Goal: Information Seeking & Learning: Check status

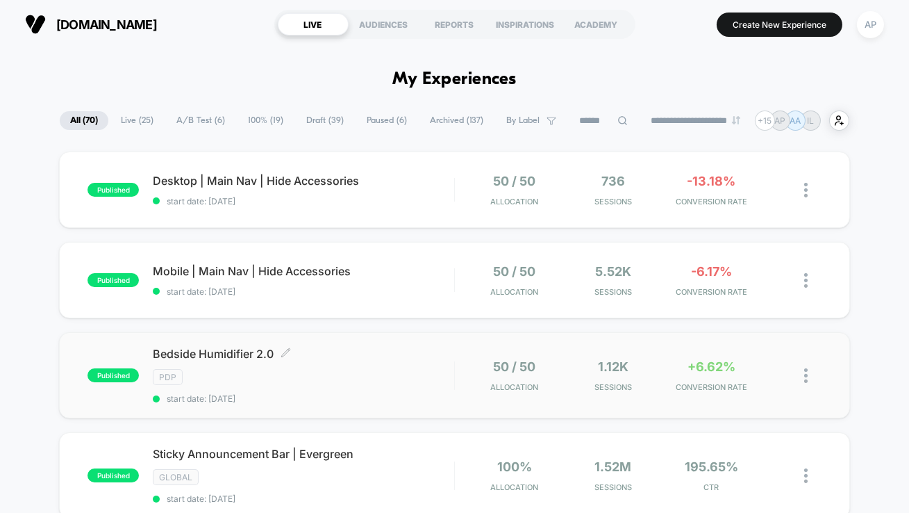
click at [418, 383] on div "PDP" at bounding box center [303, 377] width 301 height 16
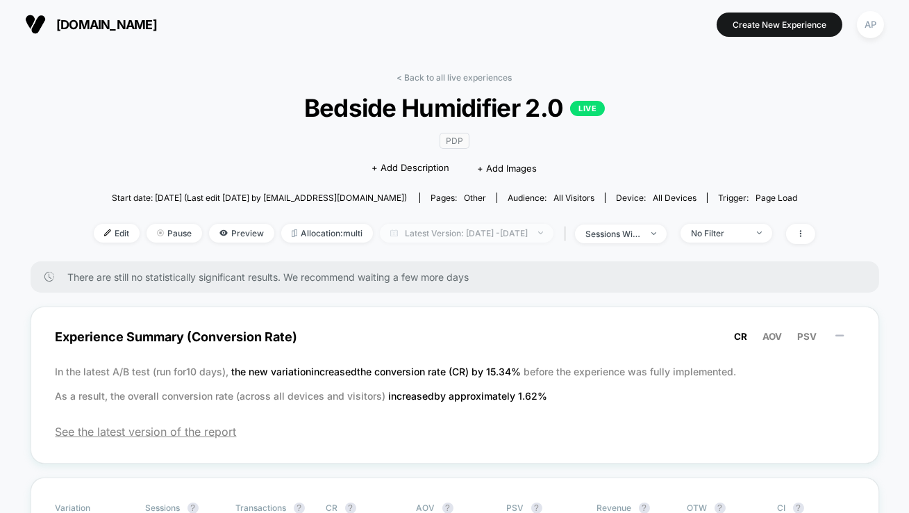
click at [424, 229] on span "Latest Version: Oct 3, 2025 - Oct 4, 2025" at bounding box center [467, 233] width 174 height 19
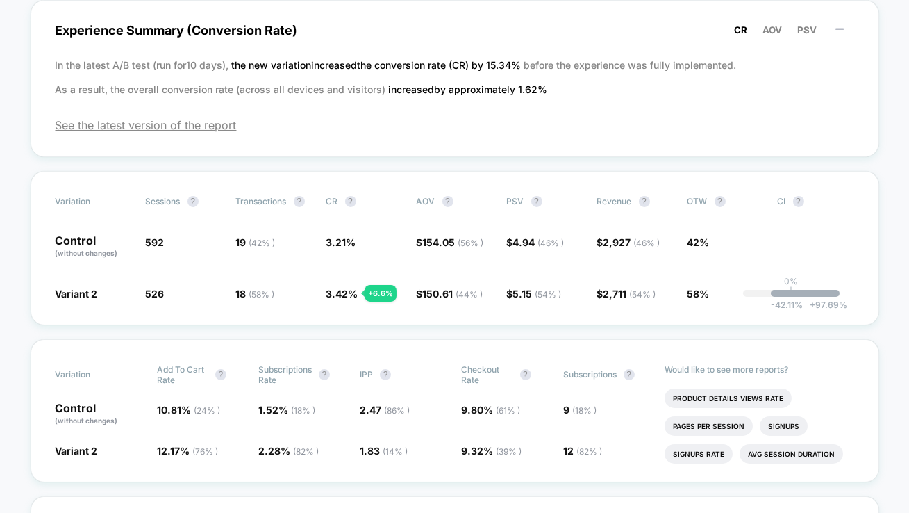
scroll to position [314, 0]
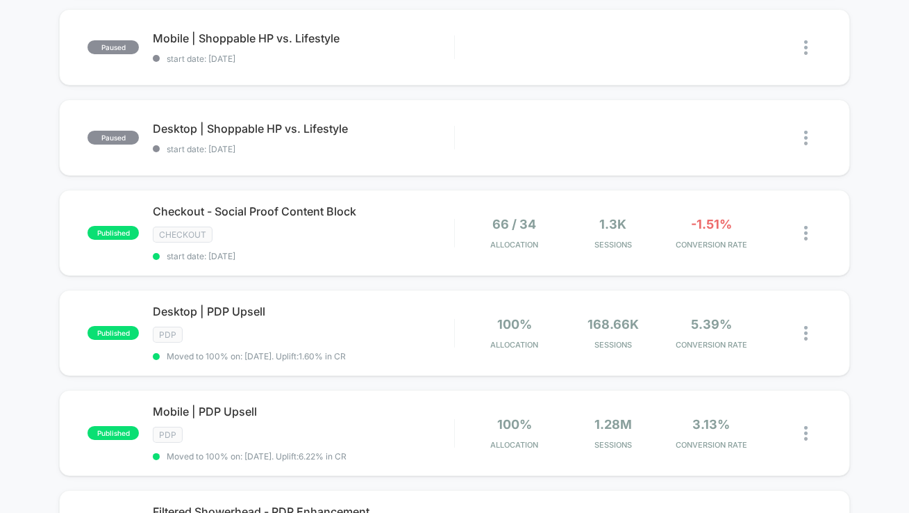
scroll to position [522, 0]
click at [392, 251] on span "start date: [DATE]" at bounding box center [303, 256] width 301 height 10
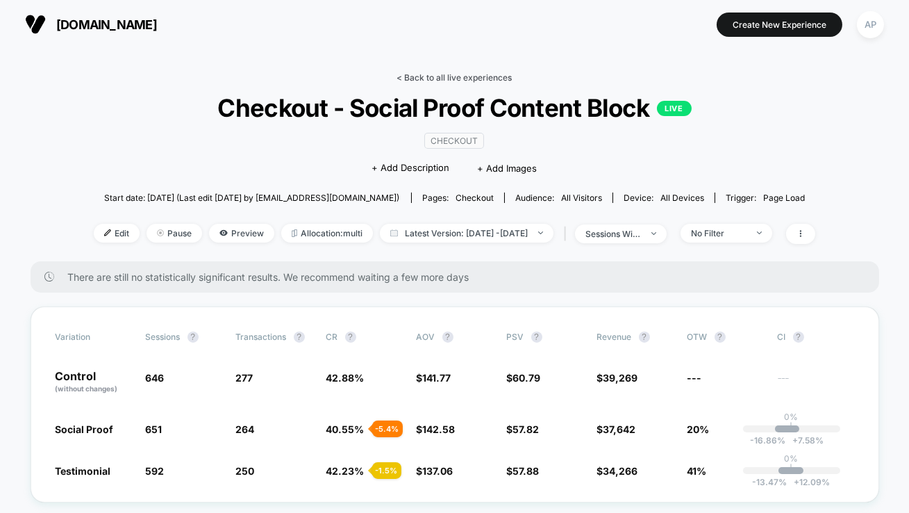
click at [460, 78] on link "< Back to all live experiences" at bounding box center [454, 77] width 115 height 10
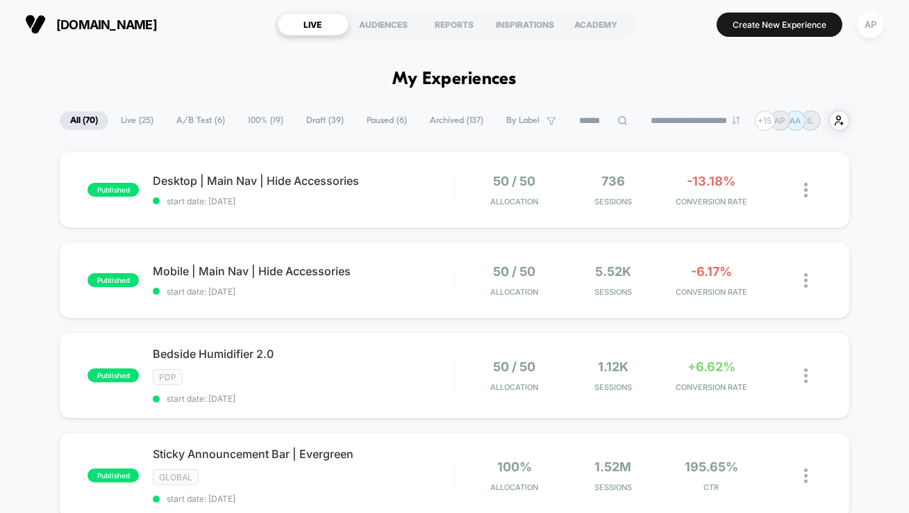
click at [208, 126] on span "A/B Test ( 6 )" at bounding box center [200, 120] width 69 height 19
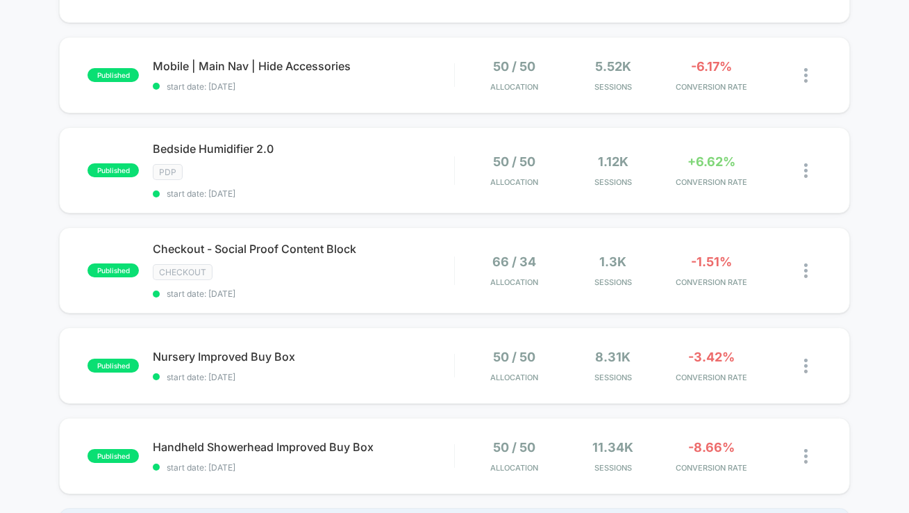
scroll to position [221, 0]
